Goal: Transaction & Acquisition: Purchase product/service

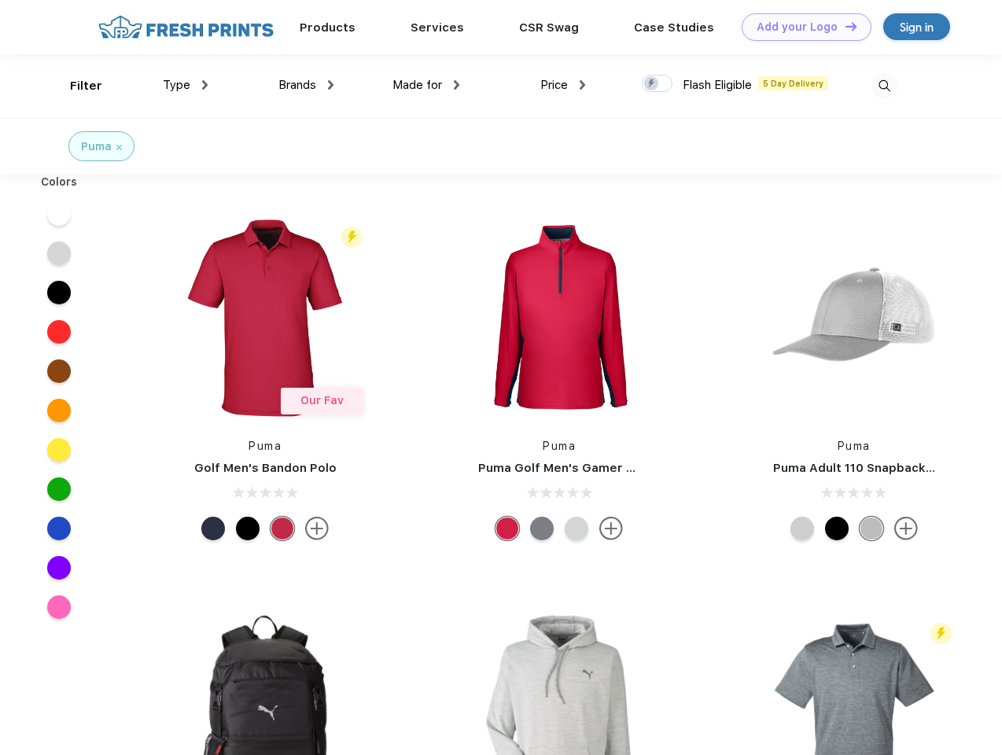
scroll to position [1, 0]
click at [801, 27] on link "Add your Logo Design Tool" at bounding box center [807, 27] width 130 height 28
click at [0, 0] on div "Design Tool" at bounding box center [0, 0] width 0 height 0
click at [844, 26] on link "Add your Logo Design Tool" at bounding box center [807, 27] width 130 height 28
click at [76, 86] on div "Filter" at bounding box center [86, 86] width 32 height 18
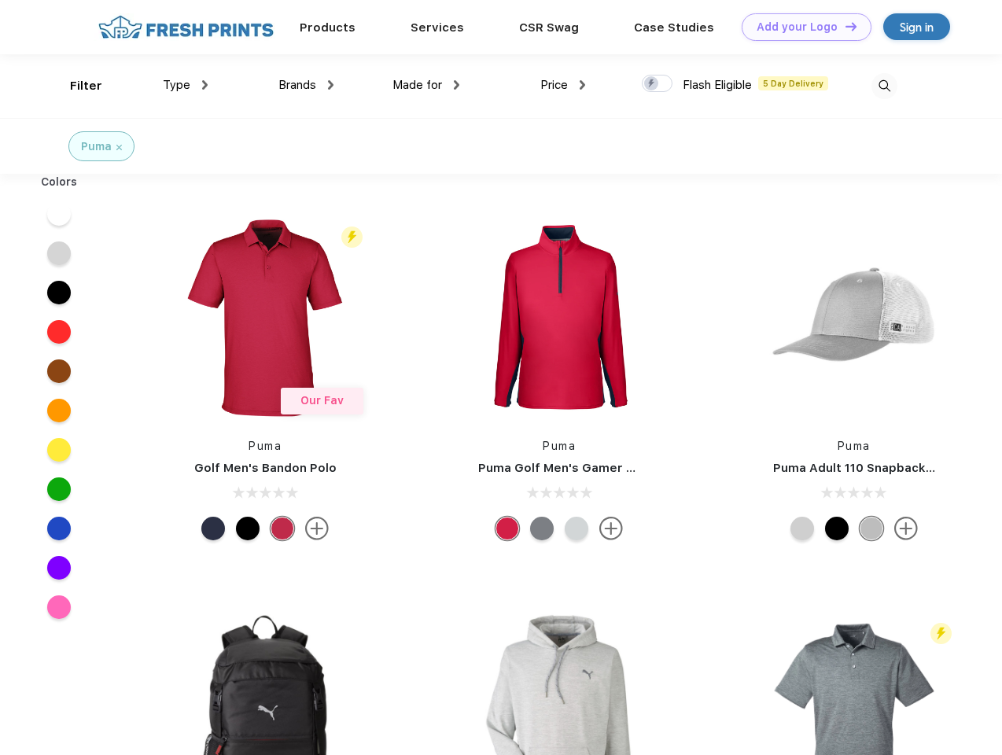
click at [186, 85] on span "Type" at bounding box center [177, 85] width 28 height 14
click at [306, 85] on span "Brands" at bounding box center [297, 85] width 38 height 14
click at [426, 85] on span "Made for" at bounding box center [417, 85] width 50 height 14
click at [563, 85] on span "Price" at bounding box center [554, 85] width 28 height 14
click at [658, 84] on div at bounding box center [657, 83] width 31 height 17
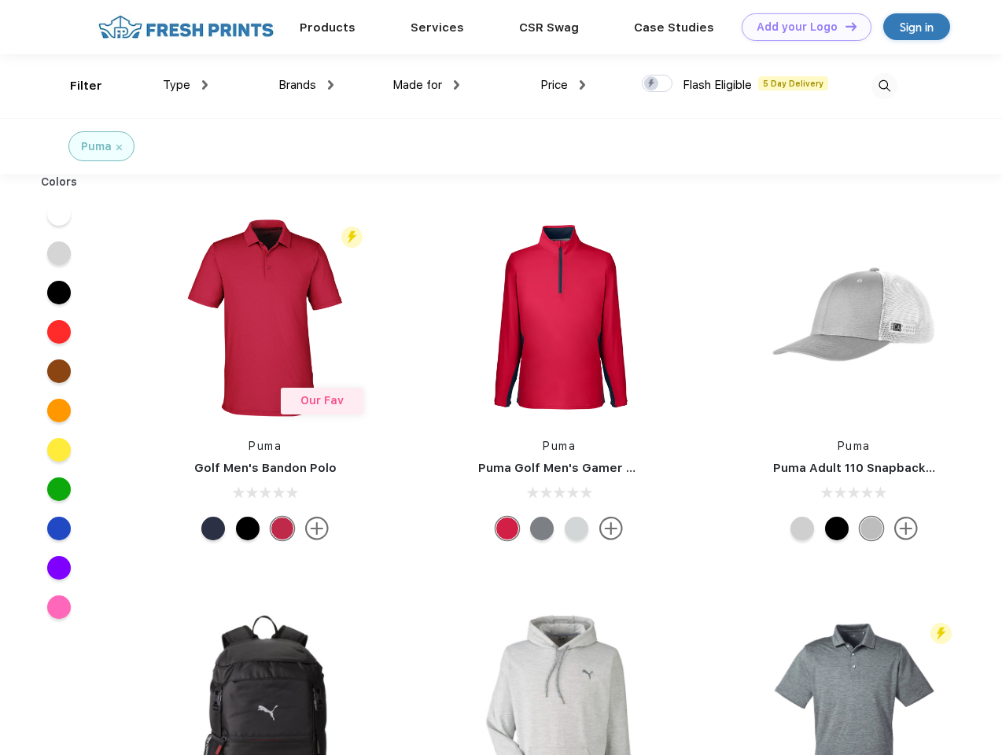
click at [652, 84] on input "checkbox" at bounding box center [647, 79] width 10 height 10
click at [884, 86] on img at bounding box center [885, 86] width 26 height 26
